Goal: Information Seeking & Learning: Learn about a topic

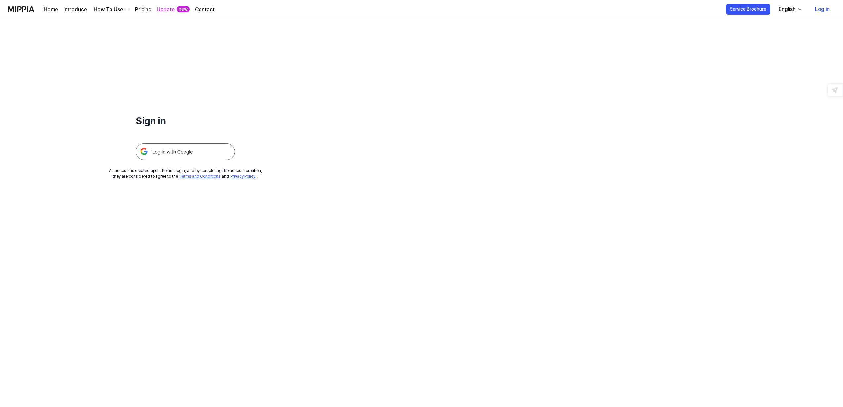
click at [175, 153] on img at bounding box center [185, 152] width 99 height 17
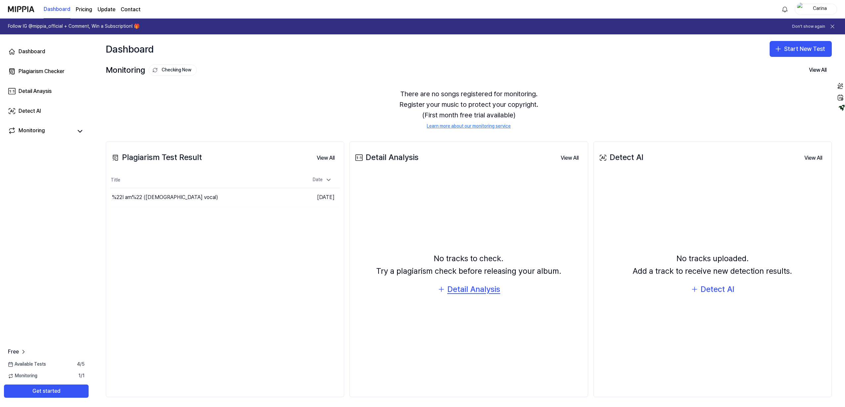
click at [470, 291] on div "Detail Analysis" at bounding box center [473, 289] width 53 height 13
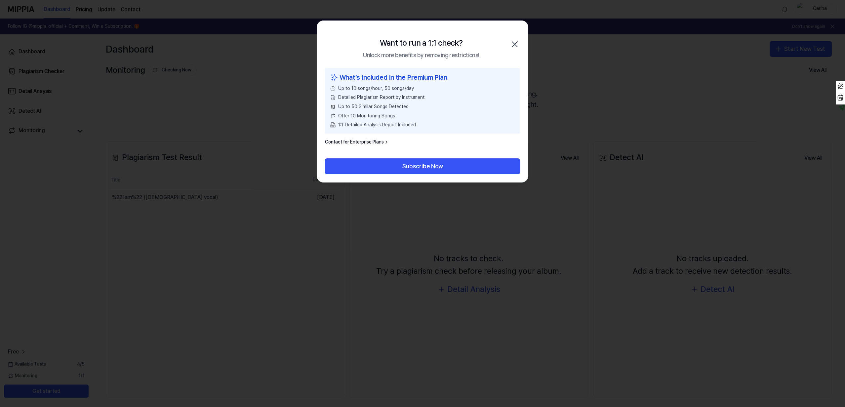
click at [514, 44] on icon "button" at bounding box center [515, 44] width 11 height 11
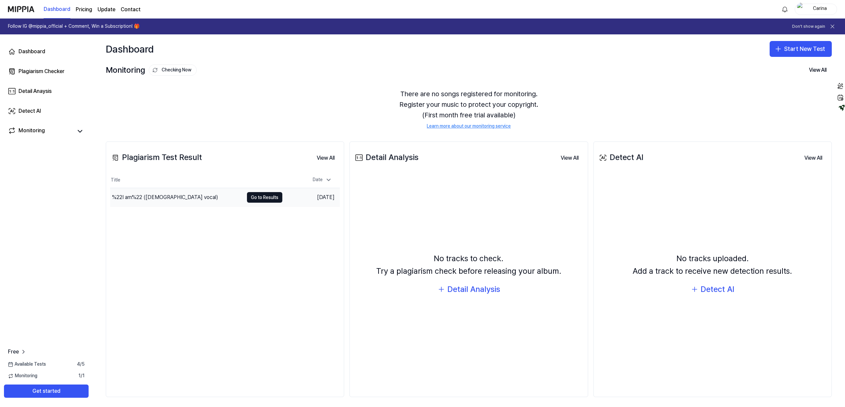
click at [164, 200] on div "%22I am%22 (female vocal)" at bounding box center [165, 197] width 106 height 8
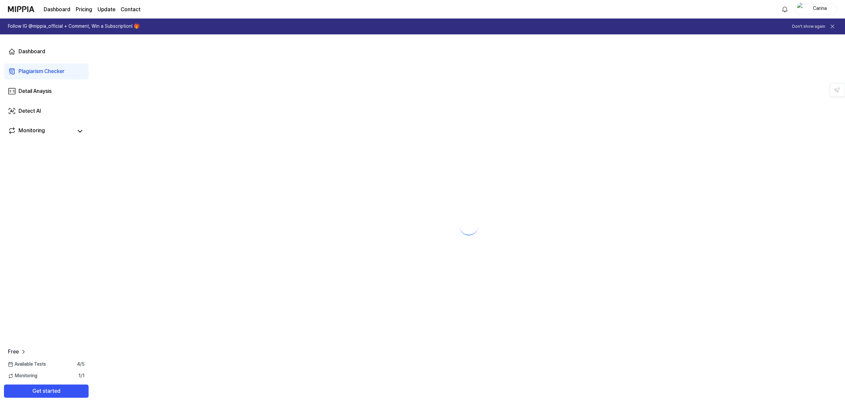
click at [261, 198] on div at bounding box center [469, 220] width 753 height 373
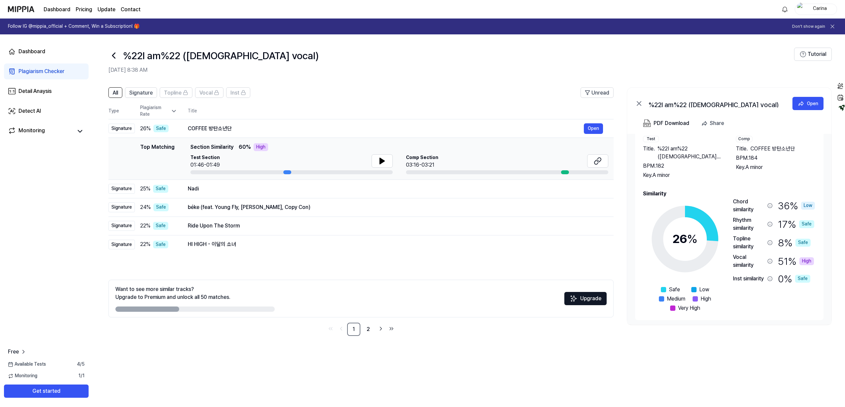
scroll to position [28, 0]
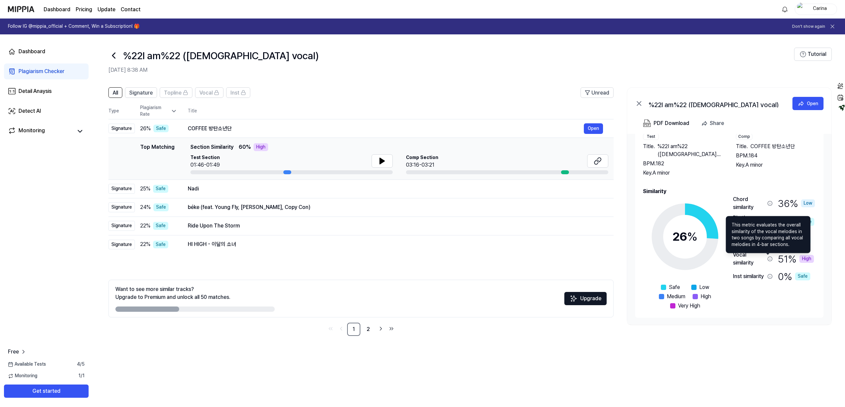
click at [769, 258] on icon at bounding box center [770, 258] width 5 height 5
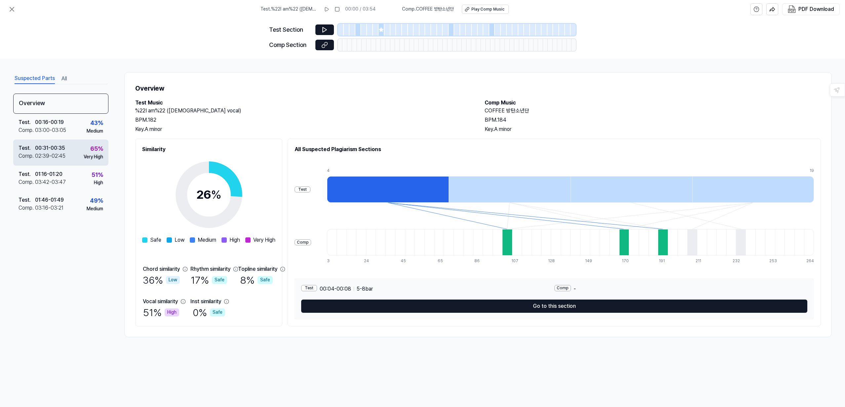
click at [95, 150] on div "65 %" at bounding box center [96, 149] width 13 height 10
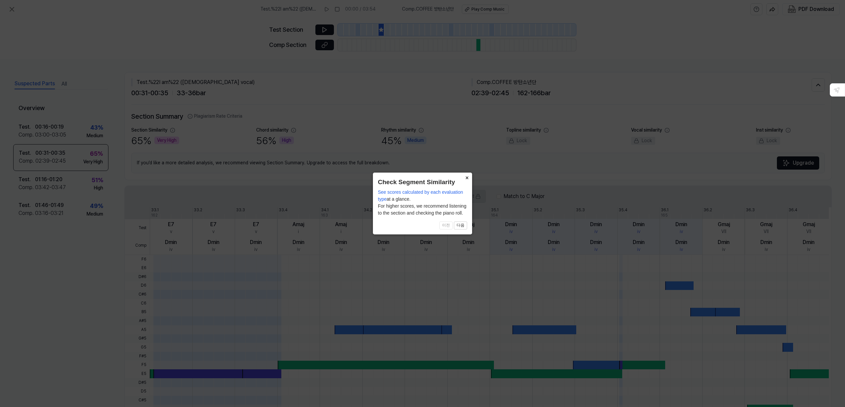
click at [467, 178] on button "×" at bounding box center [467, 177] width 11 height 9
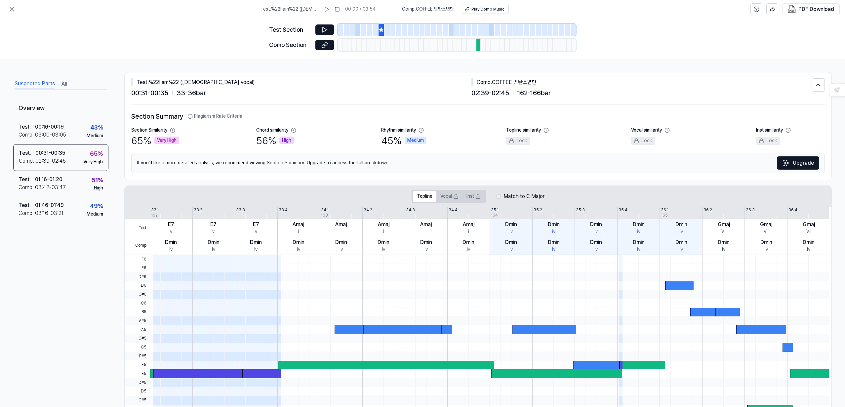
scroll to position [46, 0]
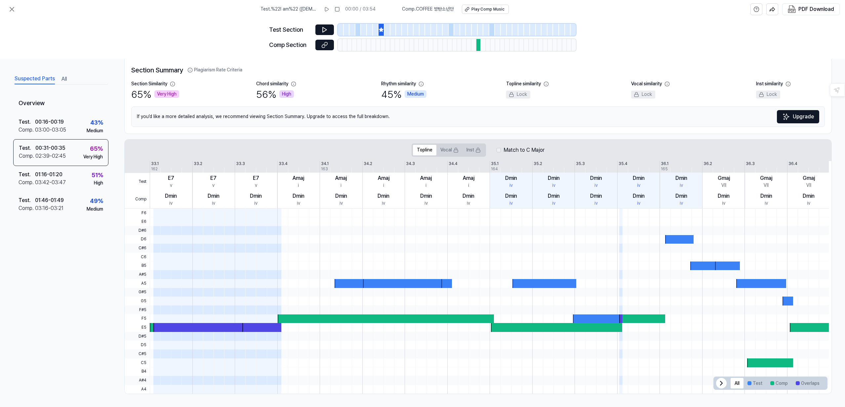
click at [136, 95] on div "65 % Very High" at bounding box center [155, 94] width 48 height 14
click at [324, 44] on icon at bounding box center [323, 46] width 3 height 4
click at [325, 28] on icon at bounding box center [325, 29] width 4 height 5
click at [325, 28] on icon at bounding box center [324, 29] width 7 height 7
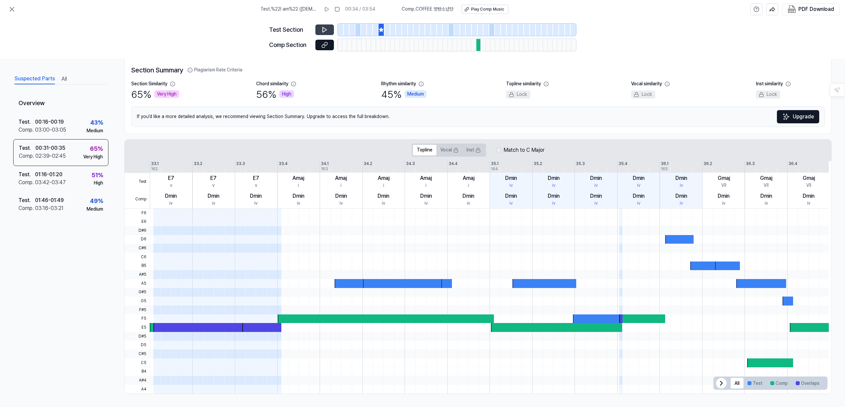
click at [478, 45] on div at bounding box center [479, 45] width 5 height 12
click at [326, 30] on icon at bounding box center [325, 29] width 4 height 5
click at [325, 46] on icon at bounding box center [325, 44] width 3 height 4
click at [287, 94] on div "High" at bounding box center [286, 94] width 15 height 8
click at [268, 94] on div "56 % High" at bounding box center [275, 94] width 38 height 14
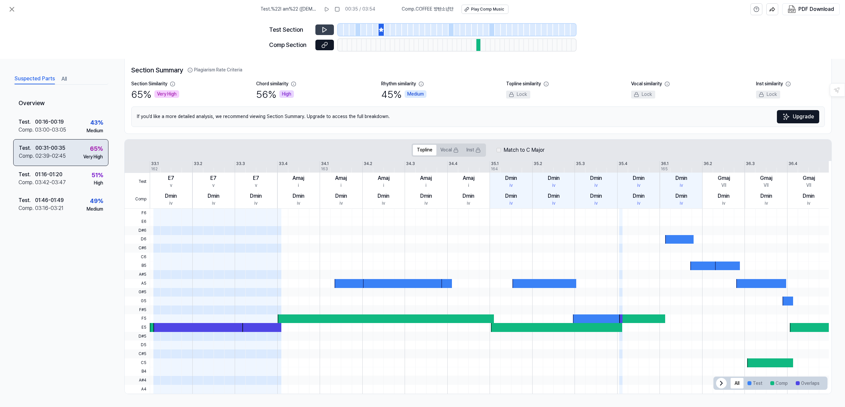
click at [93, 147] on div "65 %" at bounding box center [96, 149] width 13 height 10
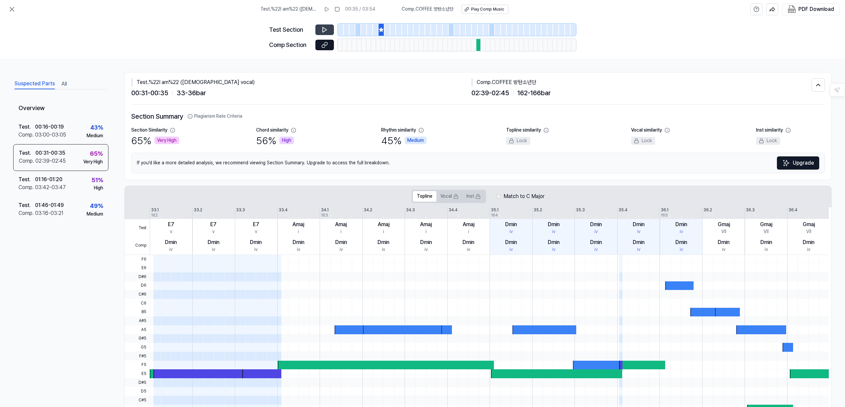
click at [506, 83] on div "Comp . COFFEE 방탄소년단" at bounding box center [642, 82] width 340 height 8
drag, startPoint x: 494, startPoint y: 89, endPoint x: 528, endPoint y: 93, distance: 34.0
click at [528, 93] on div "02:39 - 02:45 162 - 166 bar" at bounding box center [642, 93] width 340 height 11
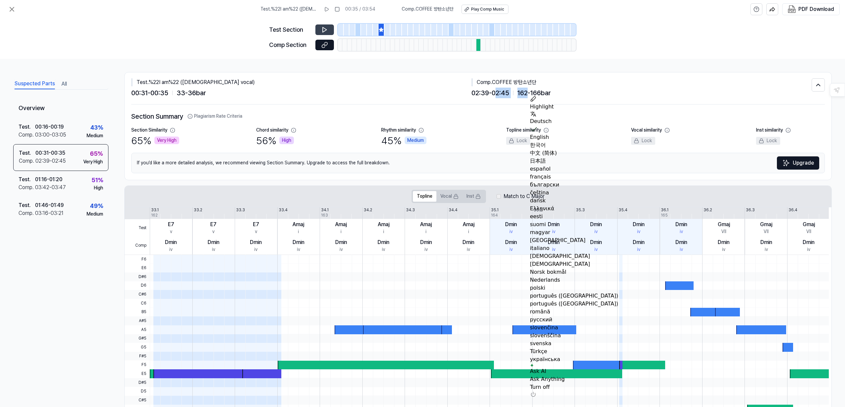
click at [503, 97] on span "02:39 - 02:45" at bounding box center [491, 93] width 38 height 11
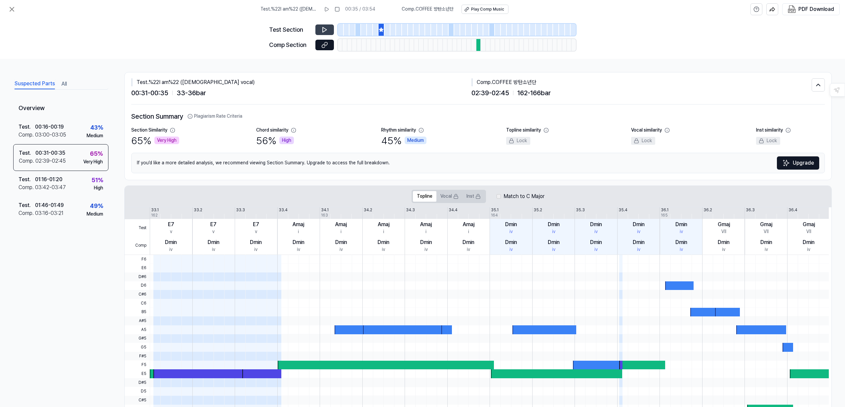
click at [518, 93] on span "162 - 166 bar" at bounding box center [534, 93] width 33 height 11
click at [542, 93] on span "162 - 166 bar" at bounding box center [534, 93] width 33 height 11
click at [816, 85] on icon at bounding box center [818, 85] width 7 height 8
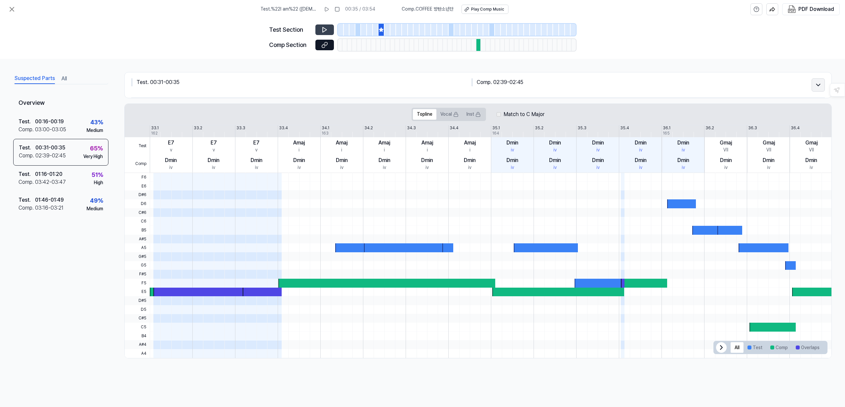
click at [816, 85] on icon at bounding box center [818, 85] width 7 height 8
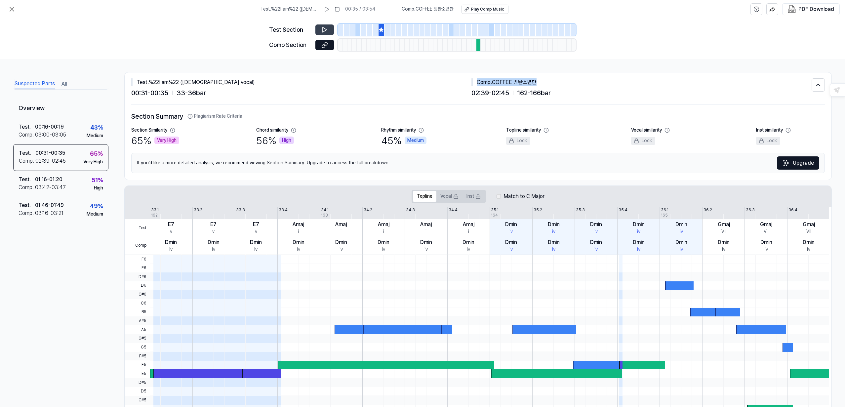
drag, startPoint x: 537, startPoint y: 82, endPoint x: 475, endPoint y: 82, distance: 61.8
click at [475, 82] on div "Comp . COFFEE 방탄소년단" at bounding box center [642, 82] width 340 height 8
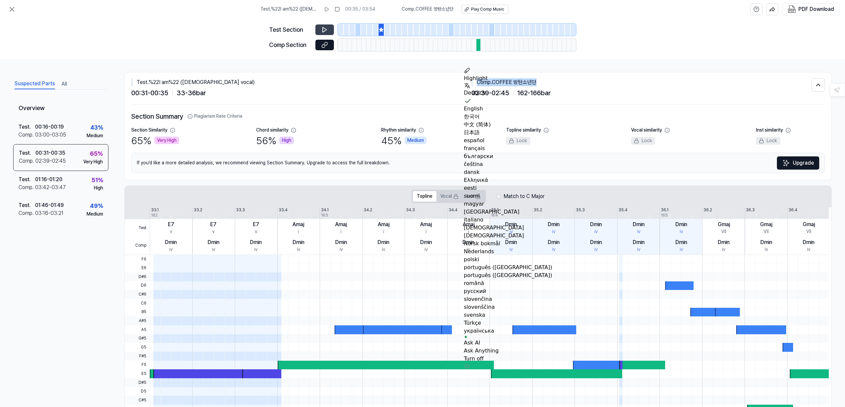
copy div "Comp . COFFEE 방탄소년단"
click at [488, 10] on div "Play Comp Music" at bounding box center [487, 10] width 33 height 6
click at [12, 10] on icon at bounding box center [12, 9] width 4 height 4
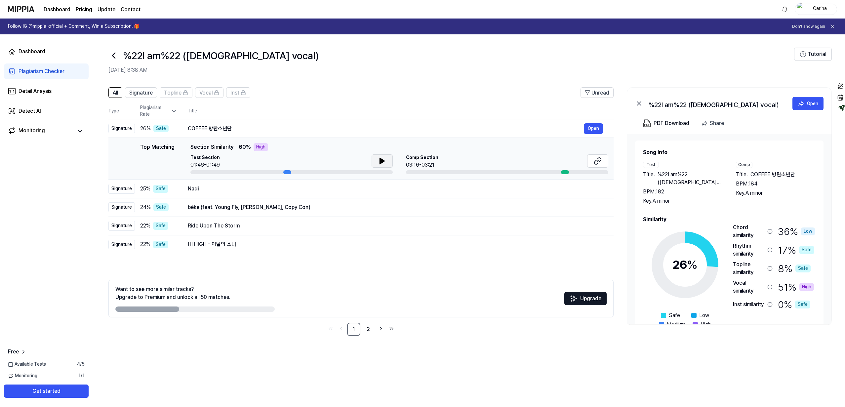
click at [382, 160] on icon at bounding box center [382, 161] width 5 height 6
click at [597, 161] on icon at bounding box center [598, 161] width 8 height 8
click at [180, 95] on span "Topline" at bounding box center [173, 93] width 18 height 8
click at [206, 95] on span "Vocal" at bounding box center [205, 93] width 13 height 8
click at [236, 95] on span "Inst" at bounding box center [235, 93] width 9 height 8
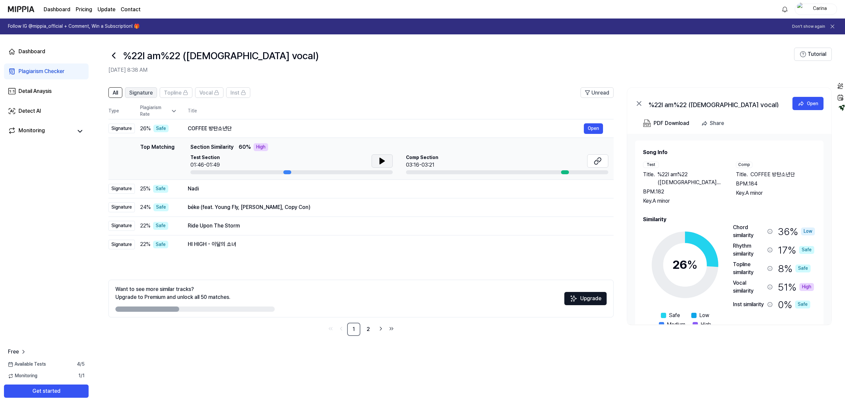
click at [135, 94] on span "Signature" at bounding box center [140, 93] width 23 height 8
click at [117, 94] on span "All" at bounding box center [115, 93] width 5 height 8
click at [34, 113] on div "Detect AI" at bounding box center [30, 111] width 22 height 8
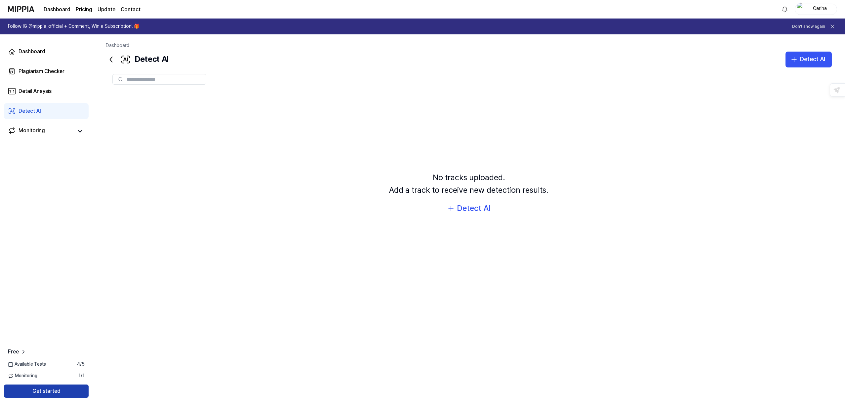
click at [46, 392] on button "Get started" at bounding box center [46, 391] width 85 height 13
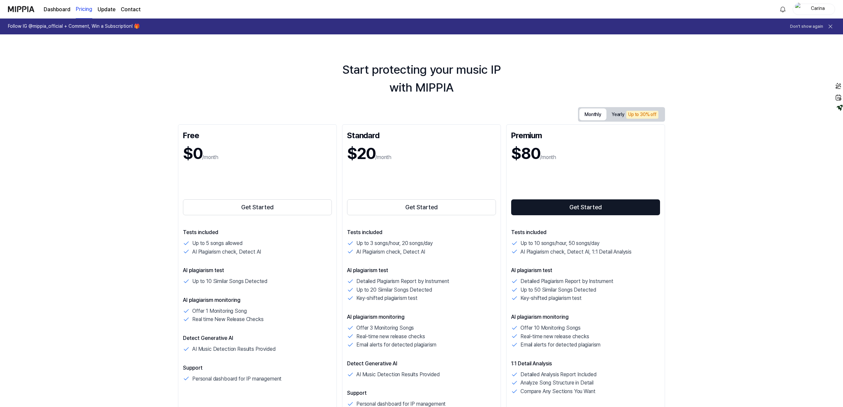
click at [590, 115] on button "Monthly" at bounding box center [592, 114] width 27 height 12
click at [620, 113] on button "Yearly Up to 30% off" at bounding box center [634, 115] width 57 height 12
click at [589, 114] on button "Monthly" at bounding box center [592, 114] width 27 height 10
click at [107, 11] on link "Update" at bounding box center [107, 10] width 18 height 8
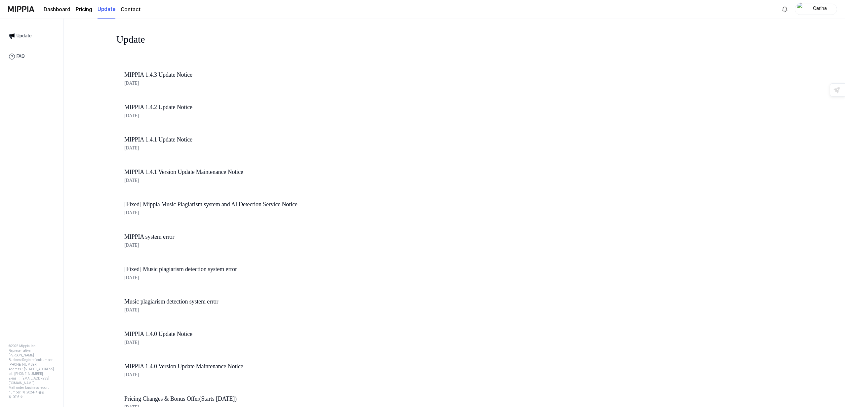
click at [58, 11] on link "Dashboard" at bounding box center [57, 10] width 27 height 8
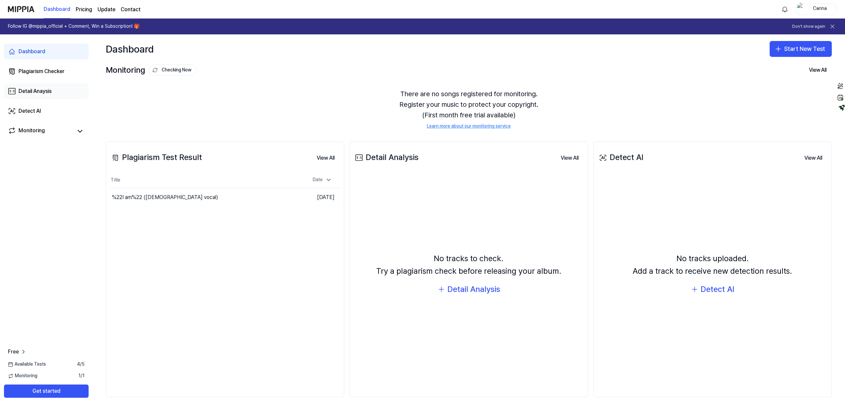
click at [46, 91] on div "Detail Anaysis" at bounding box center [35, 91] width 33 height 8
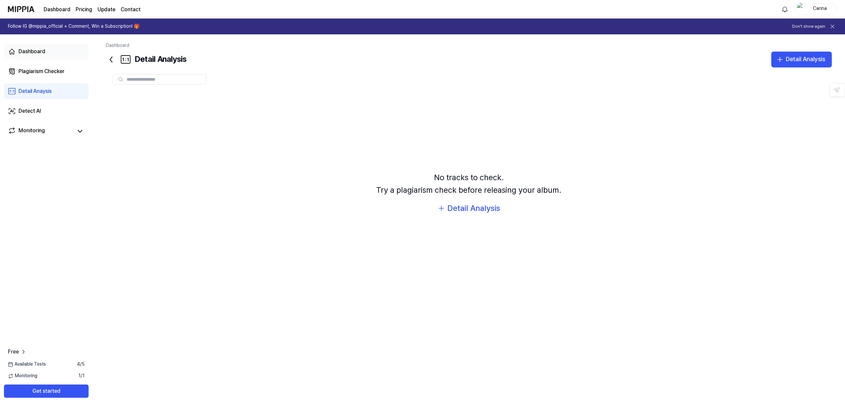
click at [31, 54] on div "Dashboard" at bounding box center [32, 52] width 27 height 8
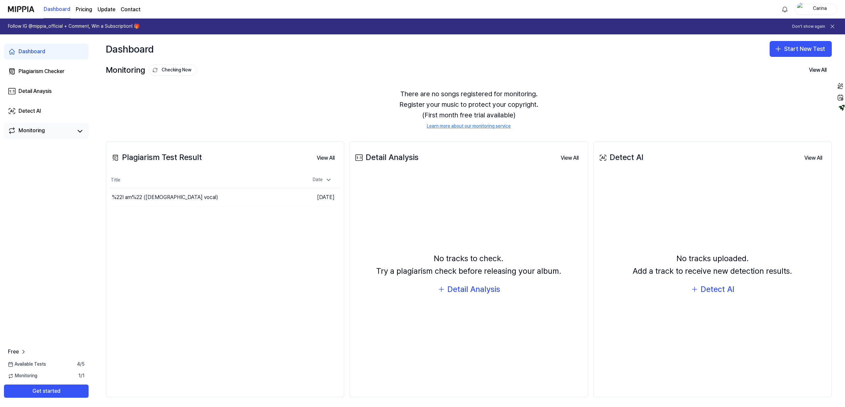
click at [37, 131] on div "Monitoring" at bounding box center [32, 131] width 26 height 9
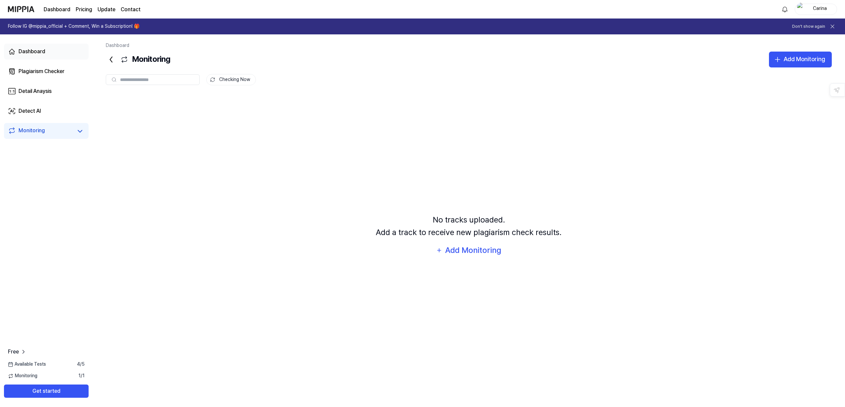
click at [38, 54] on div "Dashboard" at bounding box center [32, 52] width 27 height 8
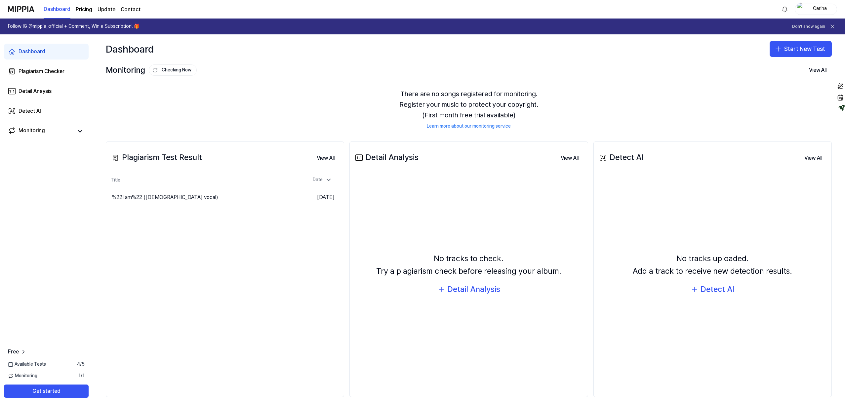
click at [33, 377] on span "Monitoring" at bounding box center [22, 376] width 29 height 7
click at [82, 377] on span "1 / 1" at bounding box center [81, 376] width 6 height 7
